Goal: Check status: Check status

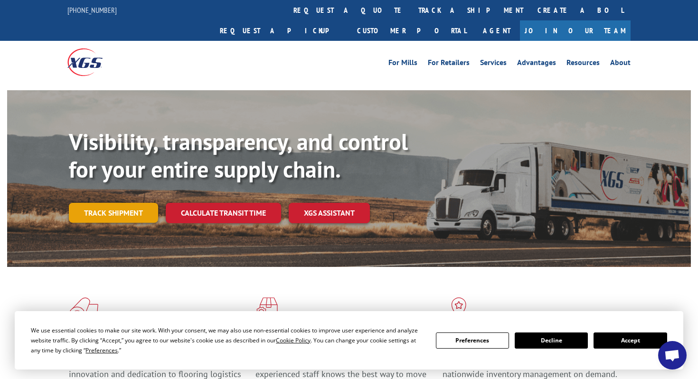
click at [113, 203] on link "Track shipment" at bounding box center [113, 213] width 89 height 20
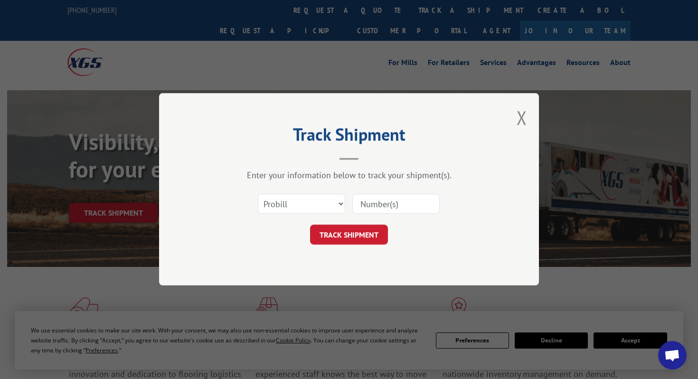
click at [396, 209] on input at bounding box center [395, 204] width 87 height 20
paste input "17120127"
type input "17120127"
click at [357, 239] on button "TRACK SHIPMENT" at bounding box center [349, 235] width 78 height 20
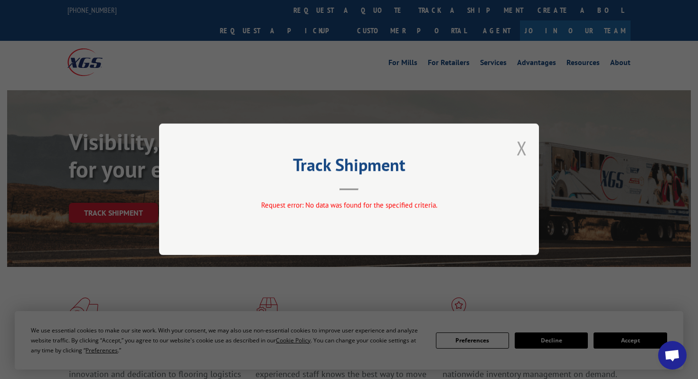
click at [521, 149] on button "Close modal" at bounding box center [522, 147] width 10 height 25
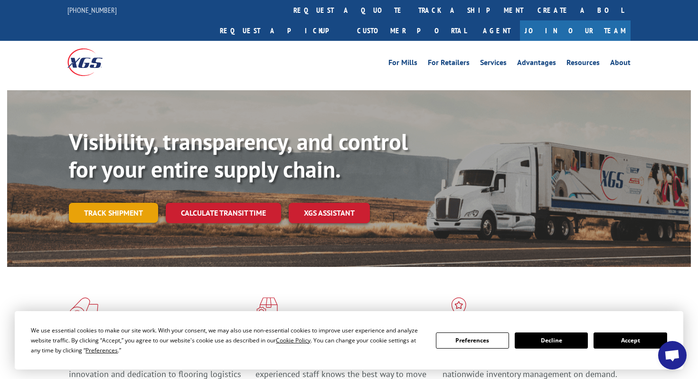
click at [92, 203] on link "Track shipment" at bounding box center [113, 213] width 89 height 20
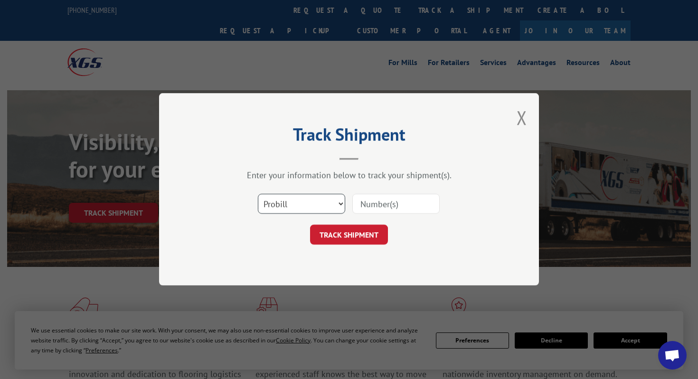
click at [337, 205] on select "Select category... Probill BOL PO" at bounding box center [301, 204] width 87 height 20
select select "bol"
click at [258, 194] on select "Select category... Probill BOL PO" at bounding box center [301, 204] width 87 height 20
click at [384, 208] on input at bounding box center [395, 204] width 87 height 20
paste input "17120127"
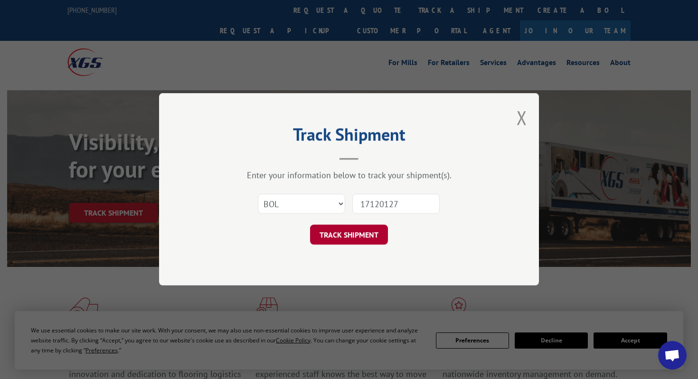
type input "17120127"
click at [358, 231] on button "TRACK SHIPMENT" at bounding box center [349, 235] width 78 height 20
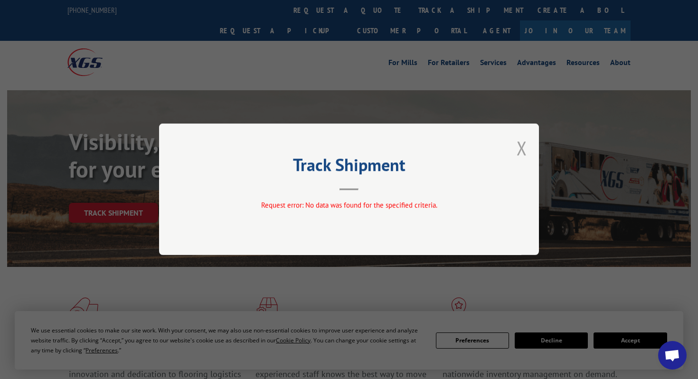
click at [517, 148] on button "Close modal" at bounding box center [522, 147] width 10 height 25
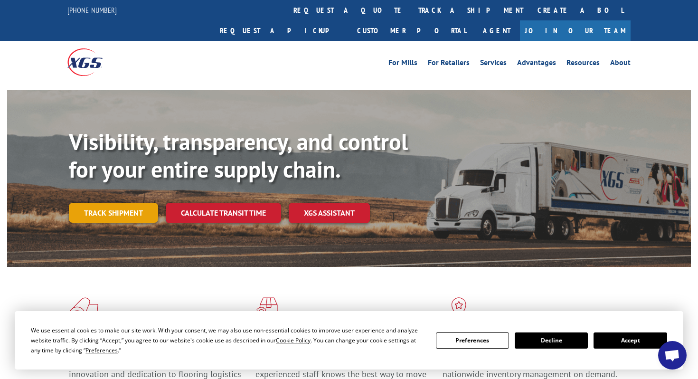
click at [131, 203] on link "Track shipment" at bounding box center [113, 213] width 89 height 20
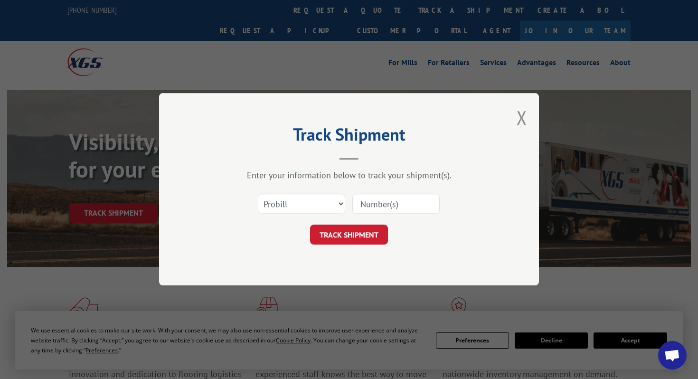
click at [382, 209] on input at bounding box center [395, 204] width 87 height 20
paste input "17120127"
type input "17120127"
click button "TRACK SHIPMENT" at bounding box center [349, 235] width 78 height 20
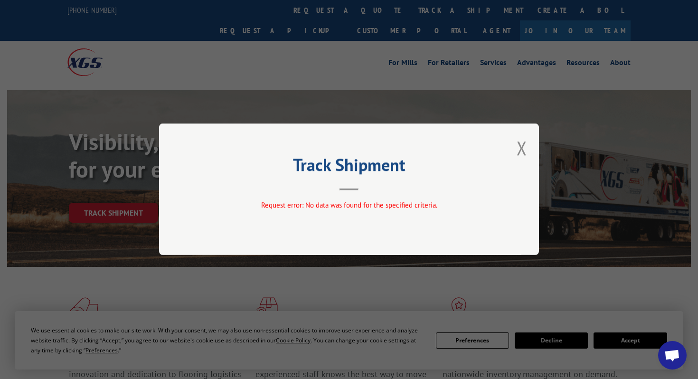
click at [521, 147] on button "Close modal" at bounding box center [522, 147] width 10 height 25
